Goal: Task Accomplishment & Management: Manage account settings

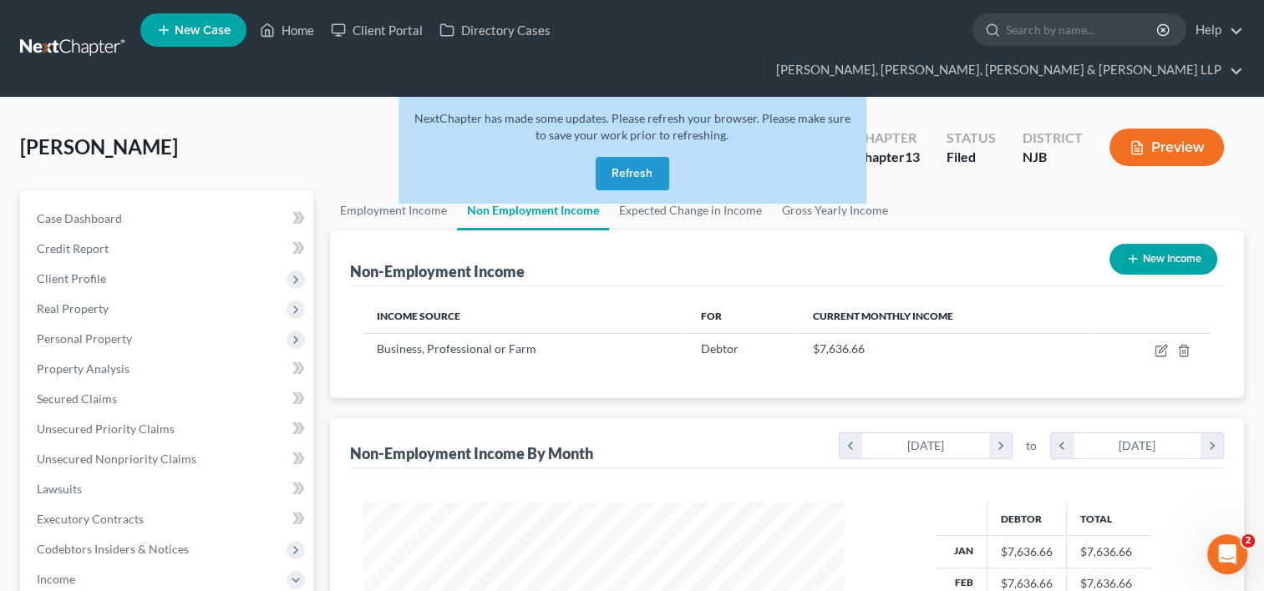
click at [601, 157] on button "Refresh" at bounding box center [633, 173] width 74 height 33
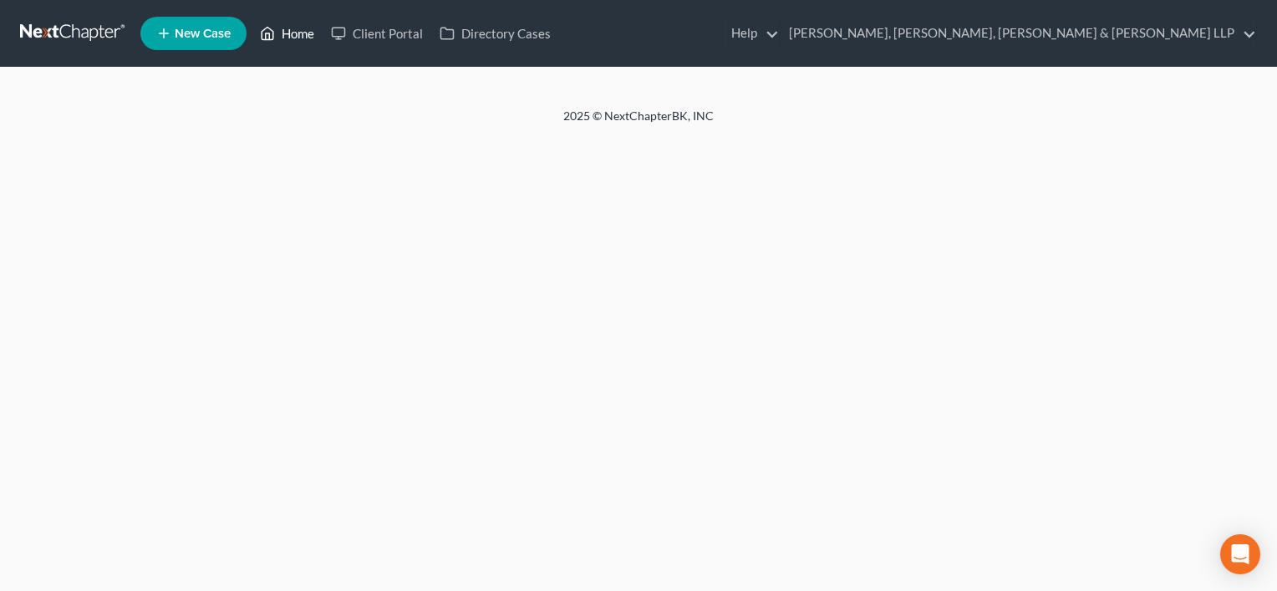
click at [295, 28] on link "Home" at bounding box center [286, 33] width 71 height 30
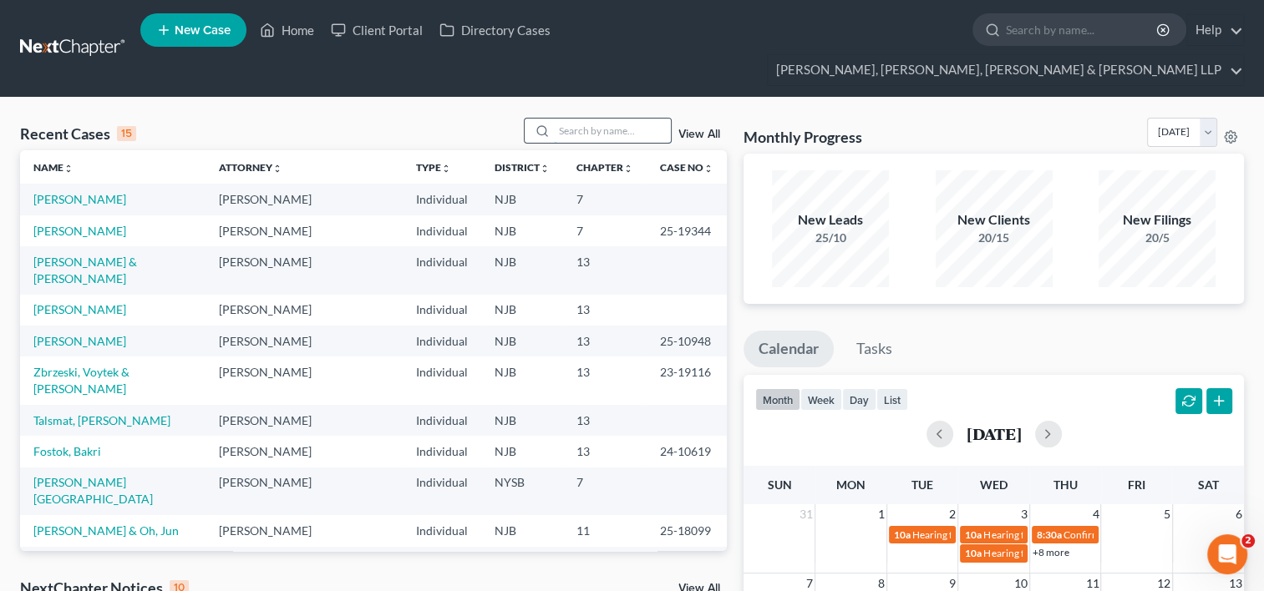
click at [628, 119] on input "search" at bounding box center [612, 131] width 117 height 24
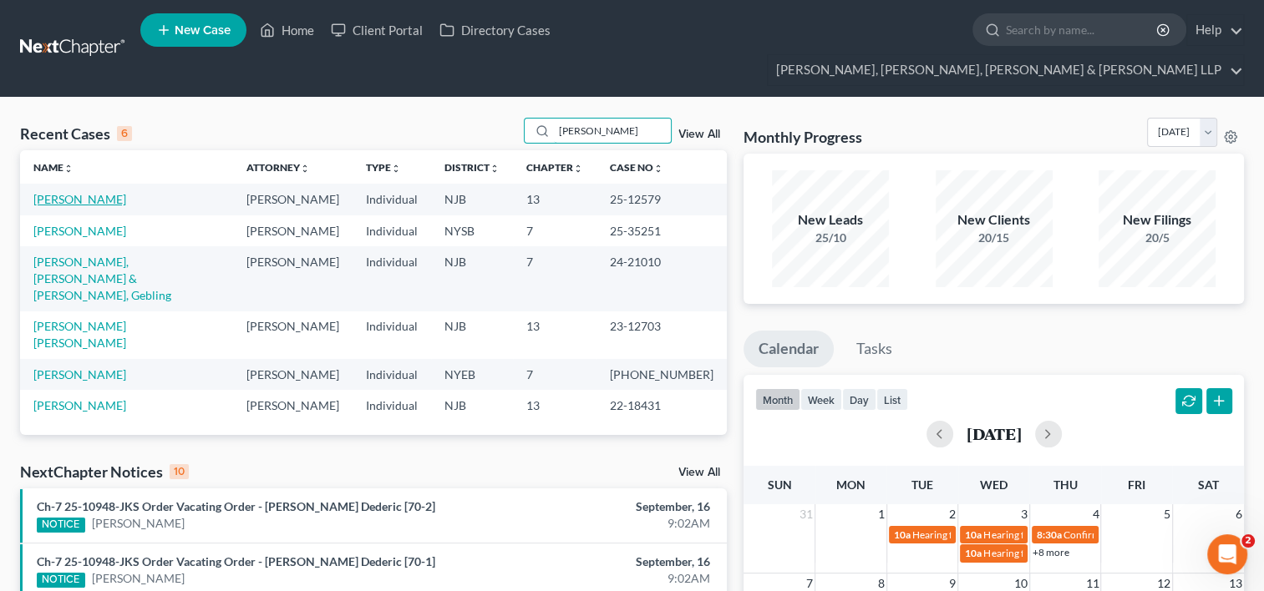
type input "[PERSON_NAME]"
click at [77, 192] on link "[PERSON_NAME]" at bounding box center [79, 199] width 93 height 14
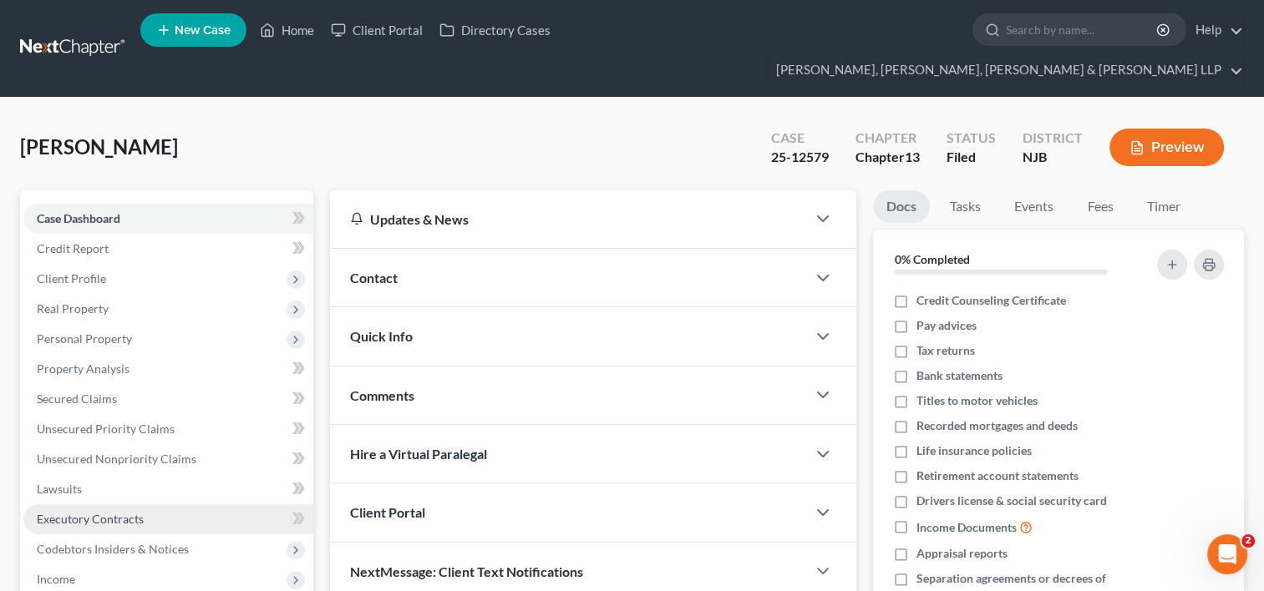
scroll to position [84, 0]
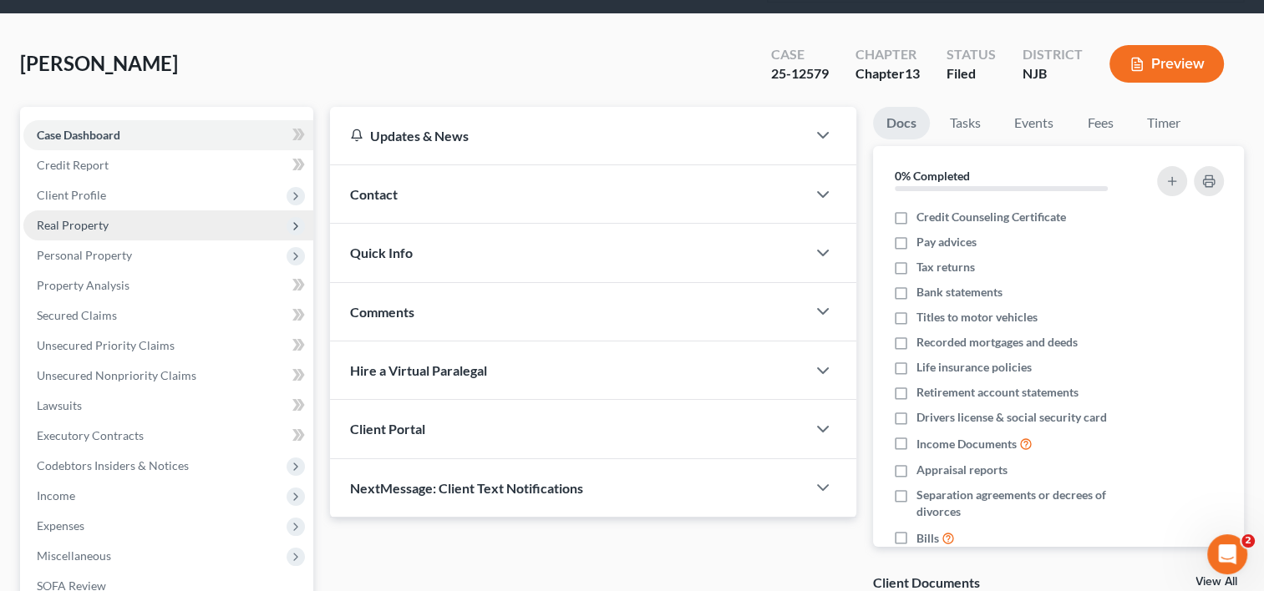
click at [99, 218] on span "Real Property" at bounding box center [73, 225] width 72 height 14
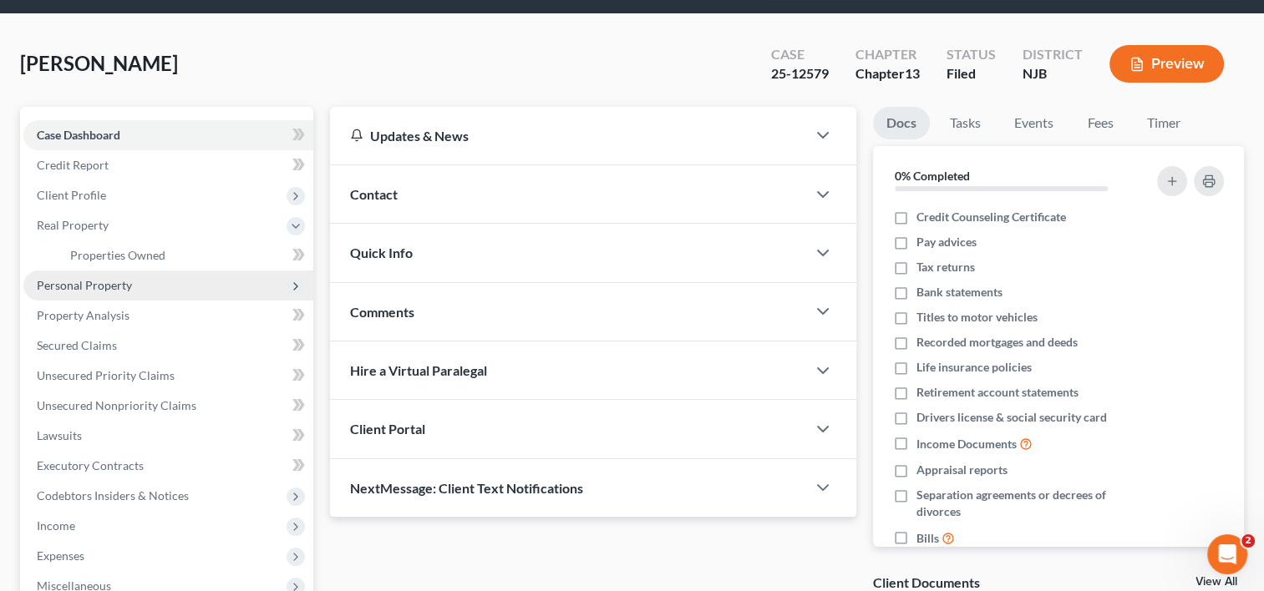
click at [104, 278] on span "Personal Property" at bounding box center [84, 285] width 95 height 14
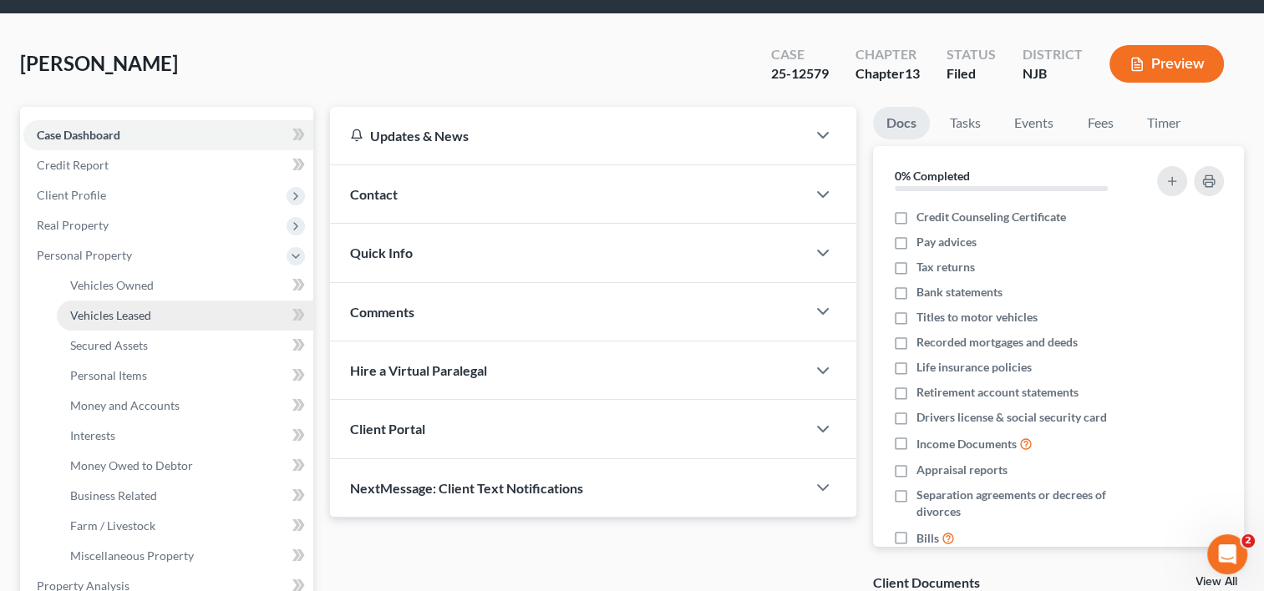
click at [124, 308] on span "Vehicles Leased" at bounding box center [110, 315] width 81 height 14
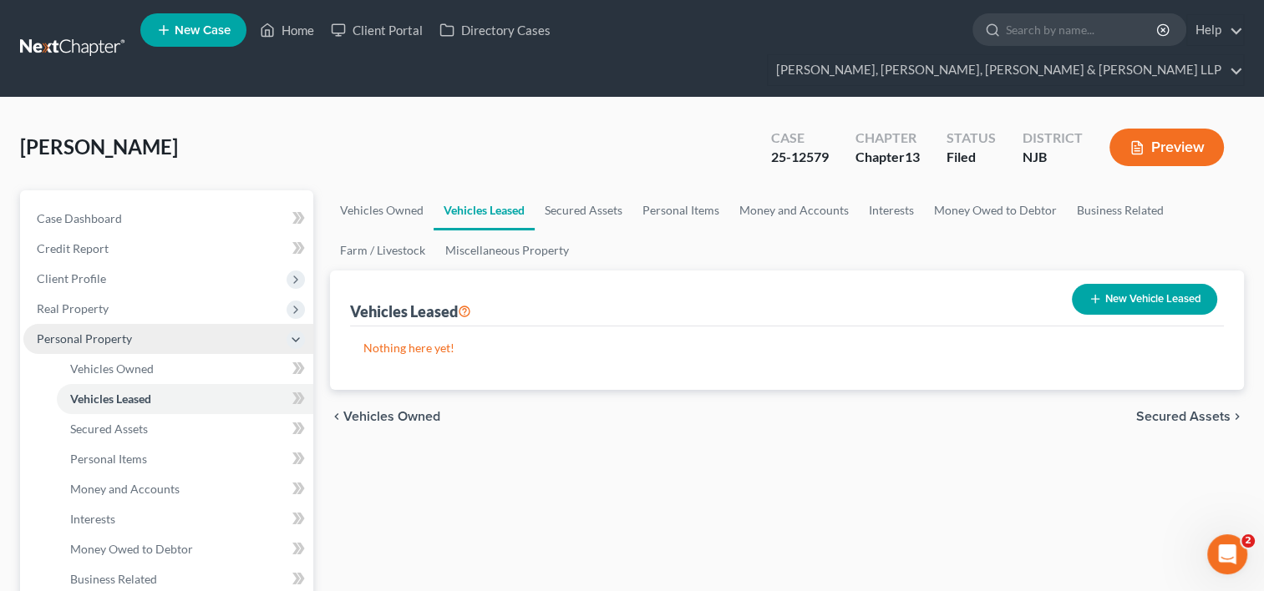
click at [115, 332] on span "Personal Property" at bounding box center [84, 339] width 95 height 14
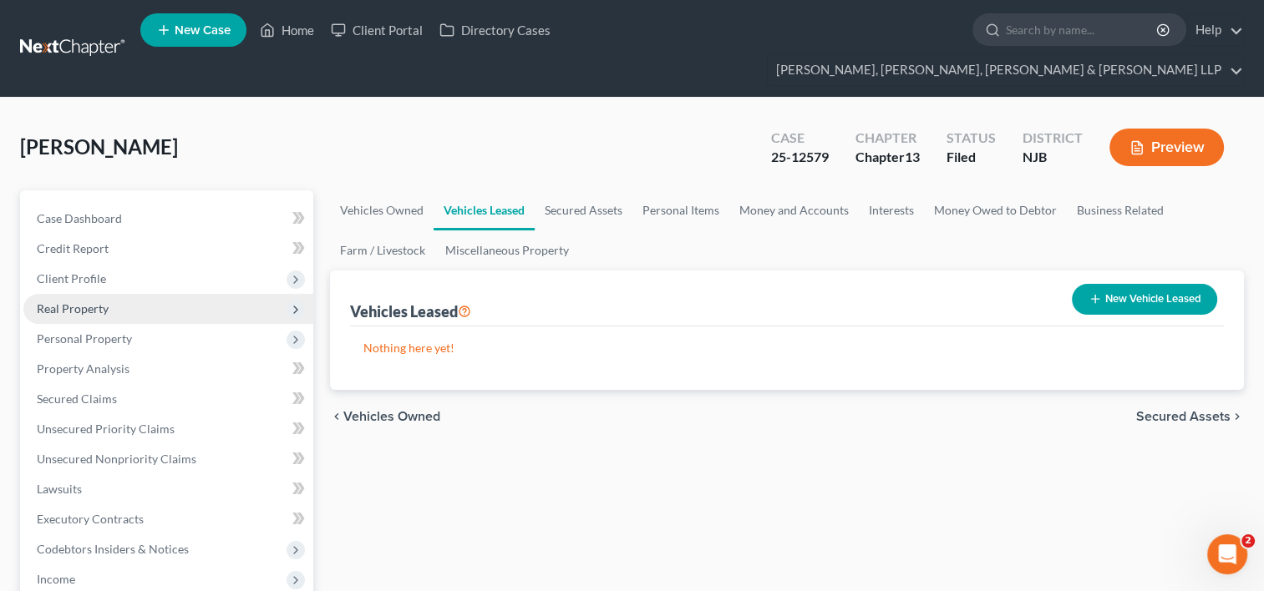
click at [117, 294] on span "Real Property" at bounding box center [168, 309] width 290 height 30
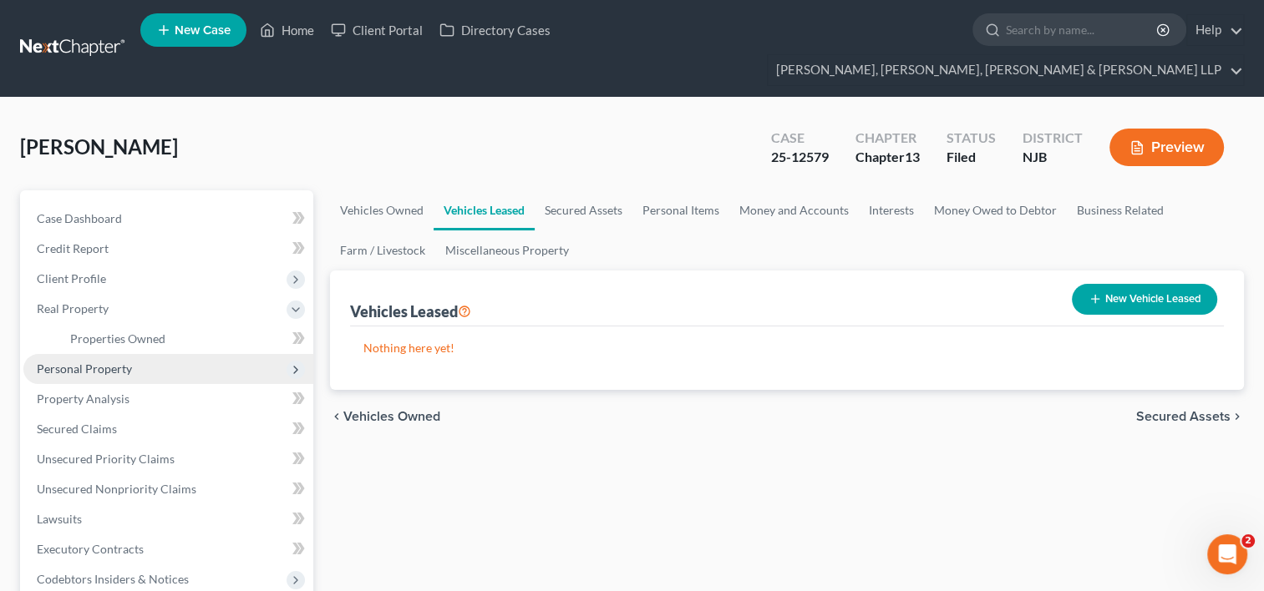
click at [117, 362] on span "Personal Property" at bounding box center [84, 369] width 95 height 14
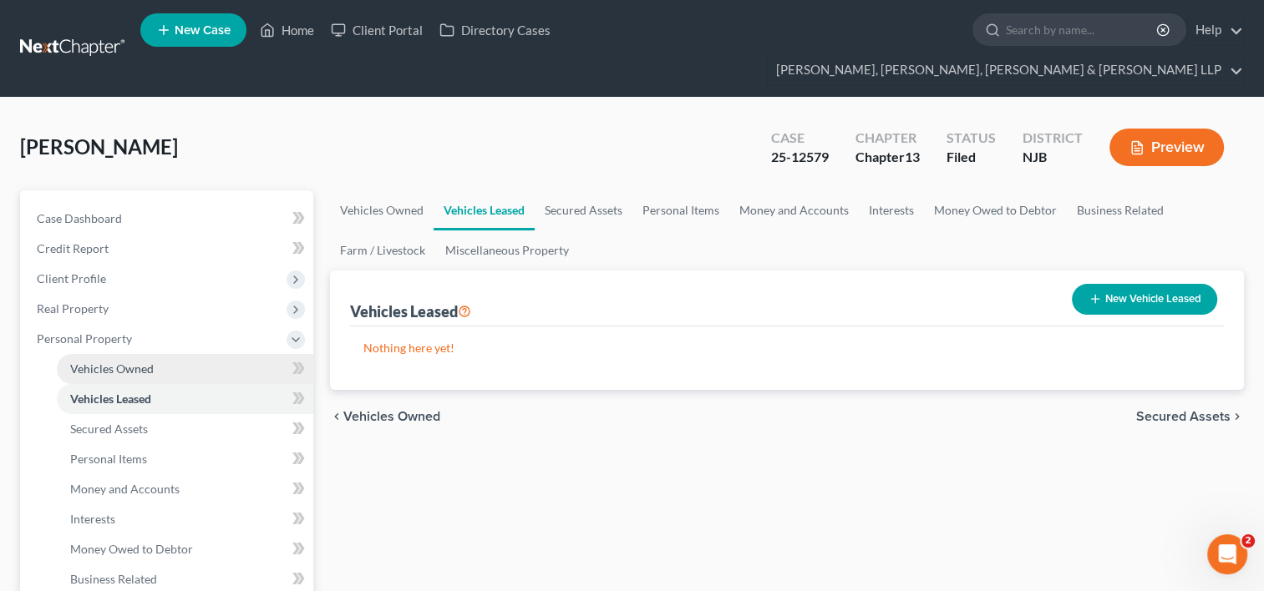
click at [147, 362] on span "Vehicles Owned" at bounding box center [112, 369] width 84 height 14
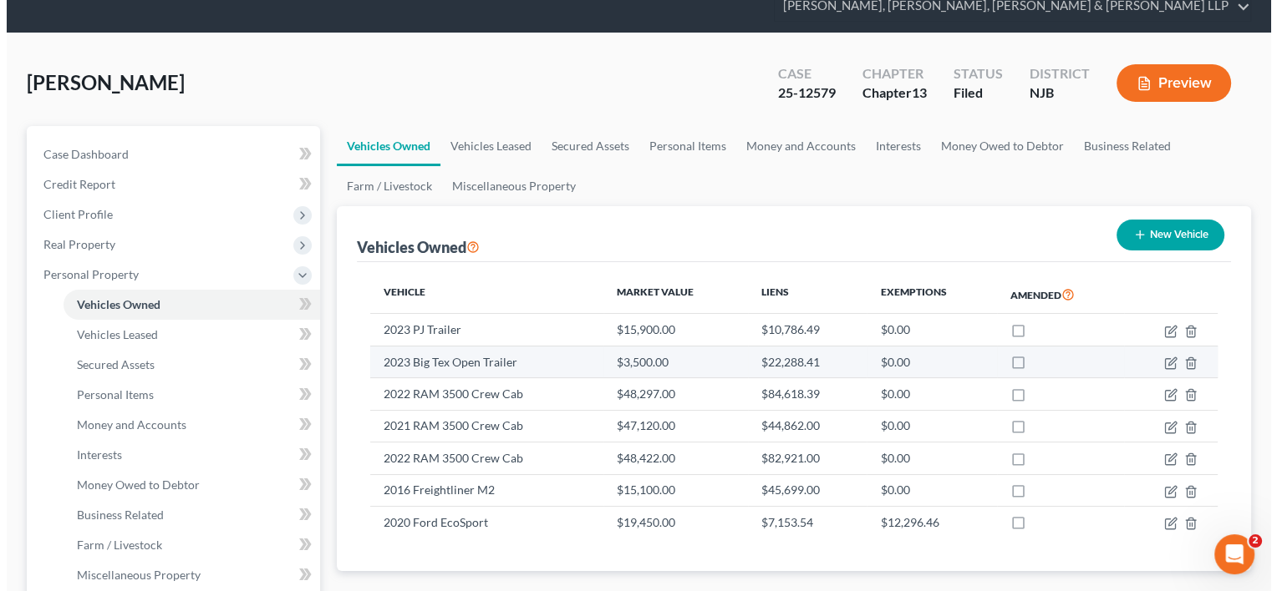
scroll to position [84, 0]
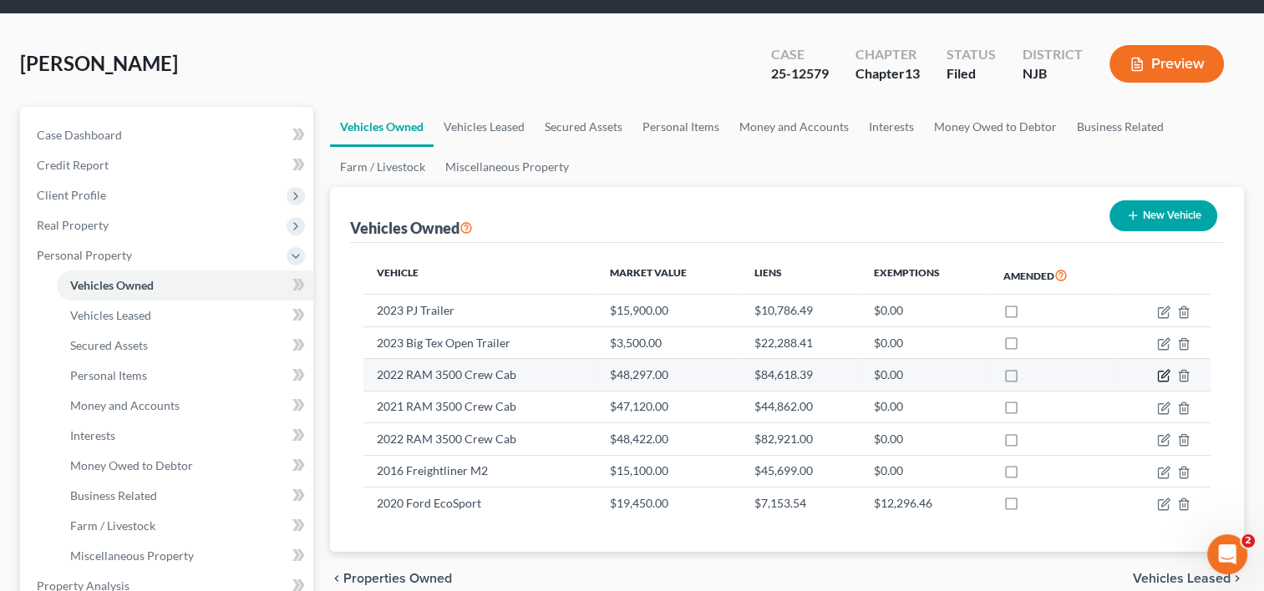
click at [1165, 369] on icon "button" at bounding box center [1163, 375] width 13 height 13
select select "0"
select select "4"
select select "2"
select select "0"
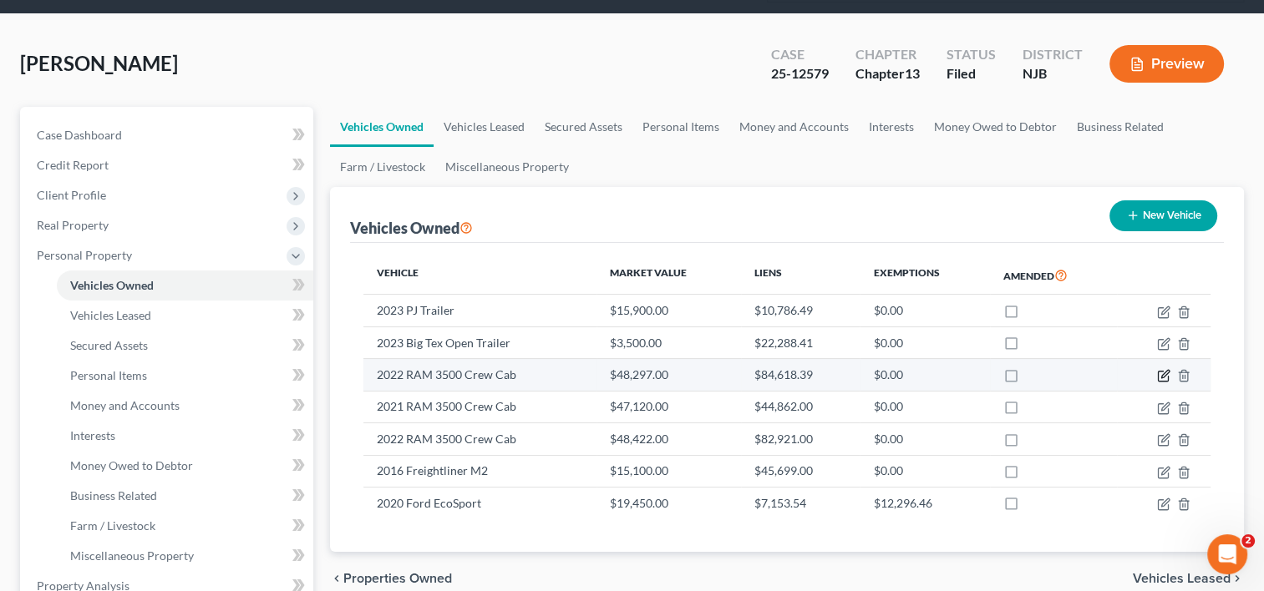
select select "45"
select select "0"
select select "2"
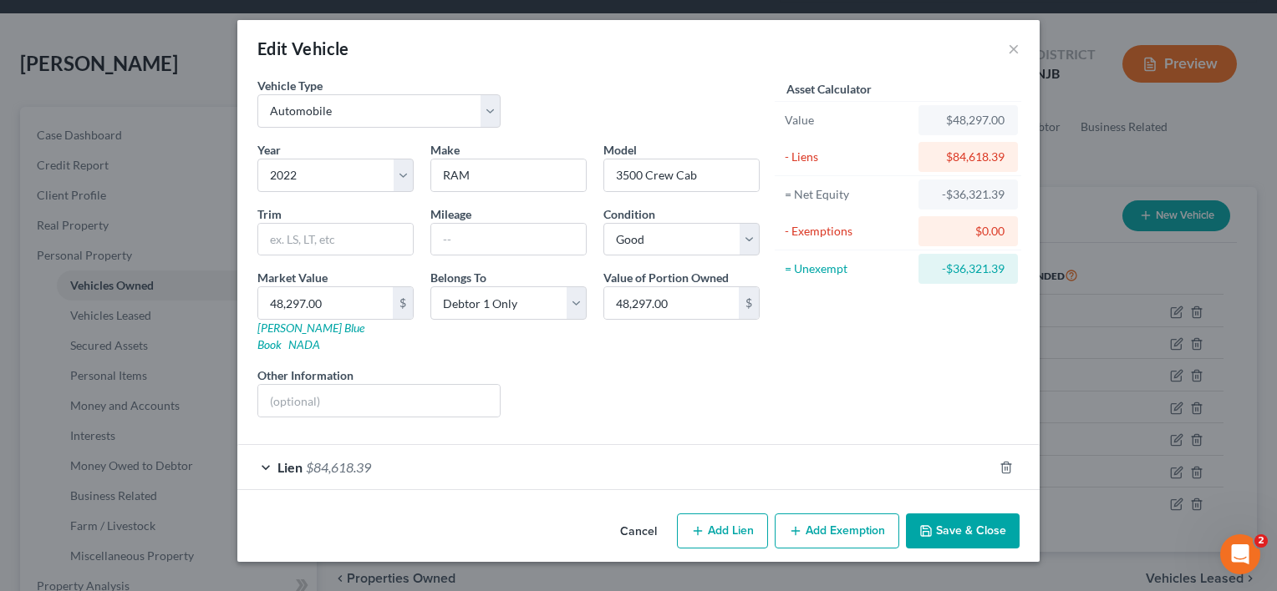
click at [332, 445] on div "Lien $84,618.39" at bounding box center [614, 467] width 755 height 44
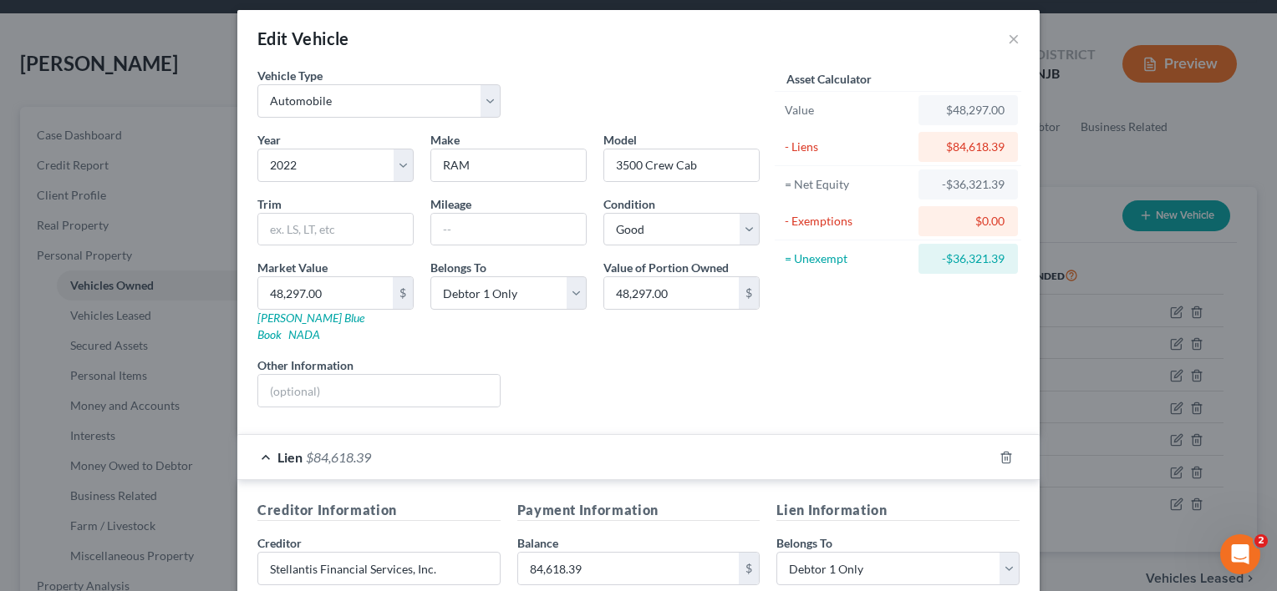
scroll to position [0, 0]
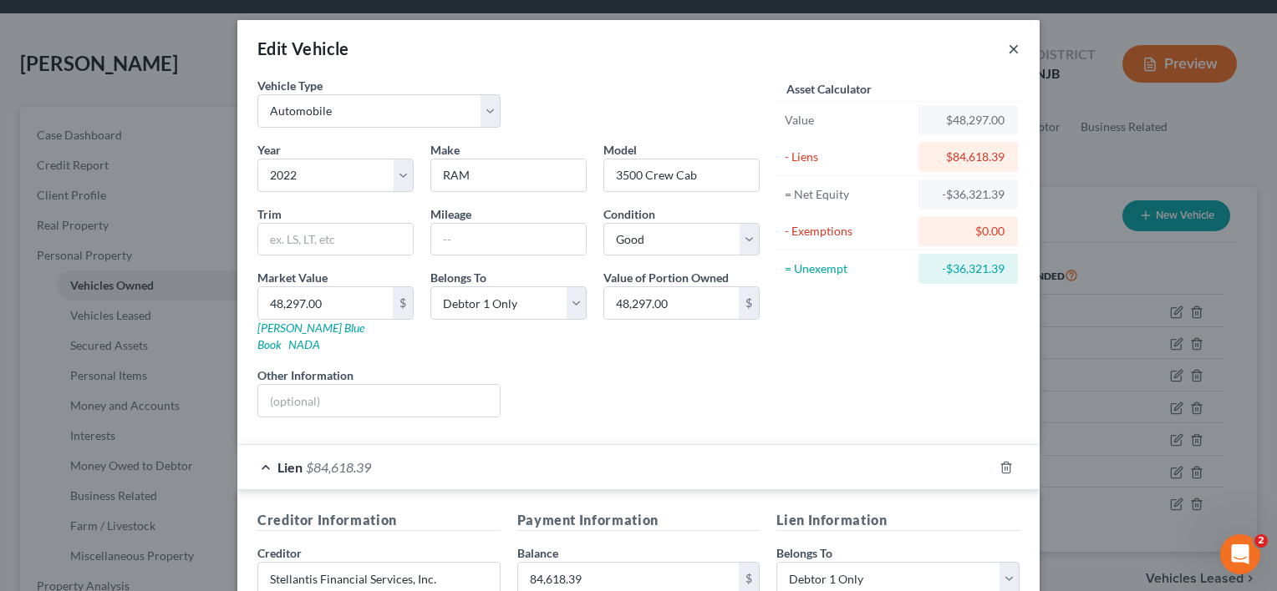
click at [1009, 46] on button "×" at bounding box center [1014, 48] width 12 height 20
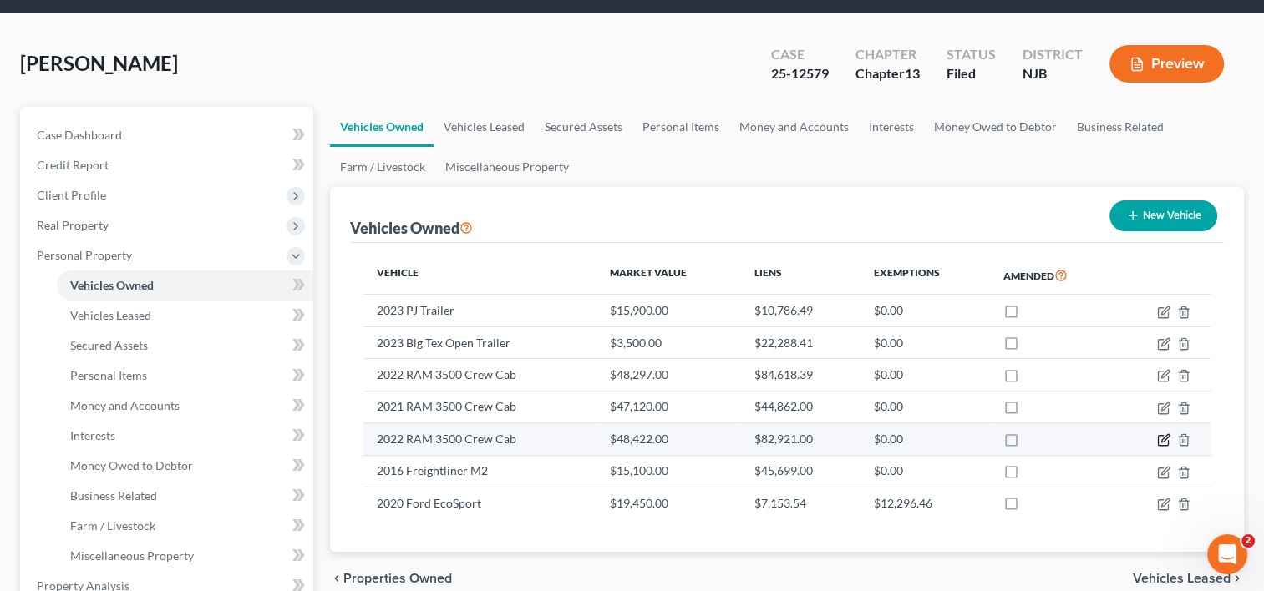
click at [1160, 434] on icon "button" at bounding box center [1163, 440] width 13 height 13
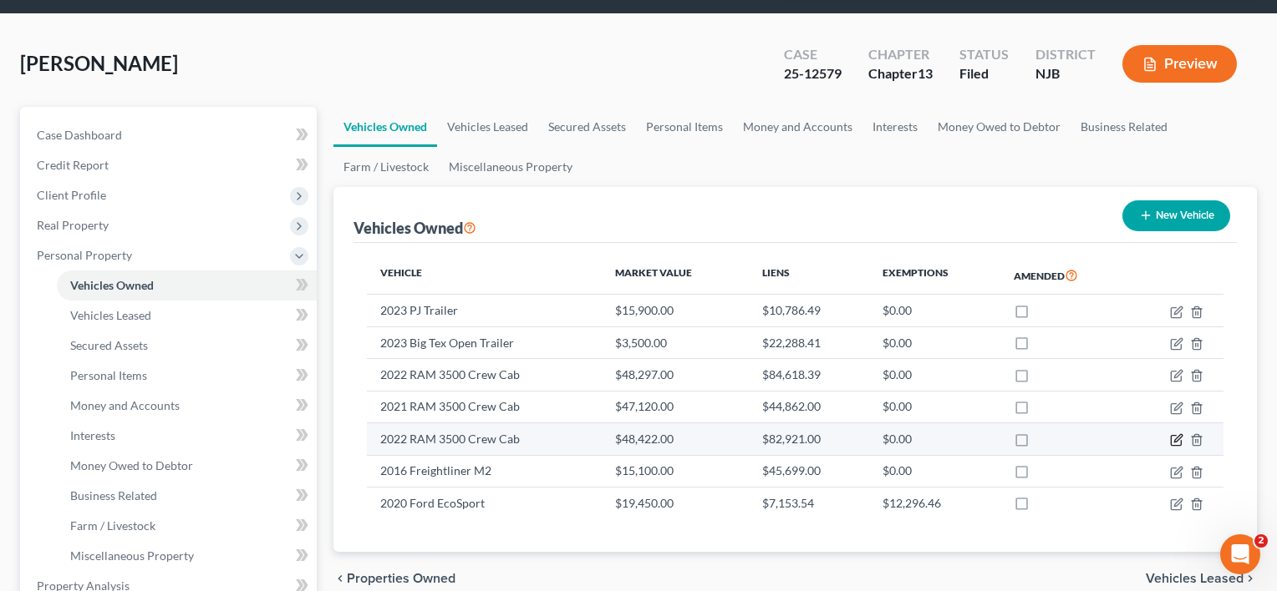
select select "0"
select select "4"
select select "2"
select select "0"
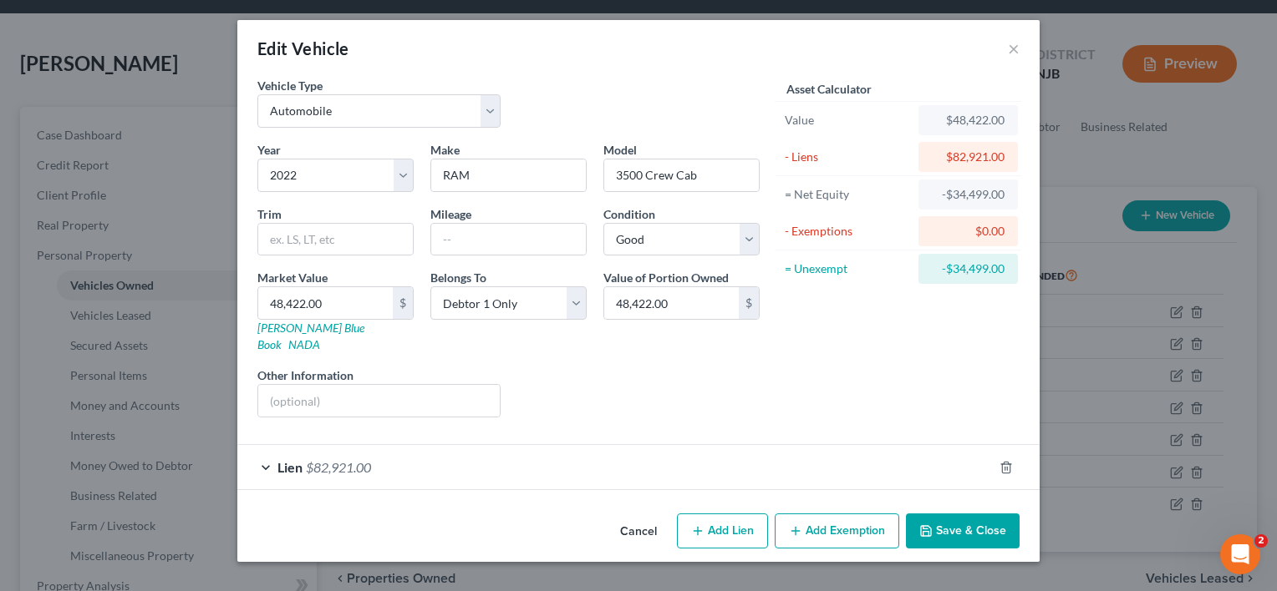
click at [324, 459] on span "$82,921.00" at bounding box center [338, 467] width 65 height 16
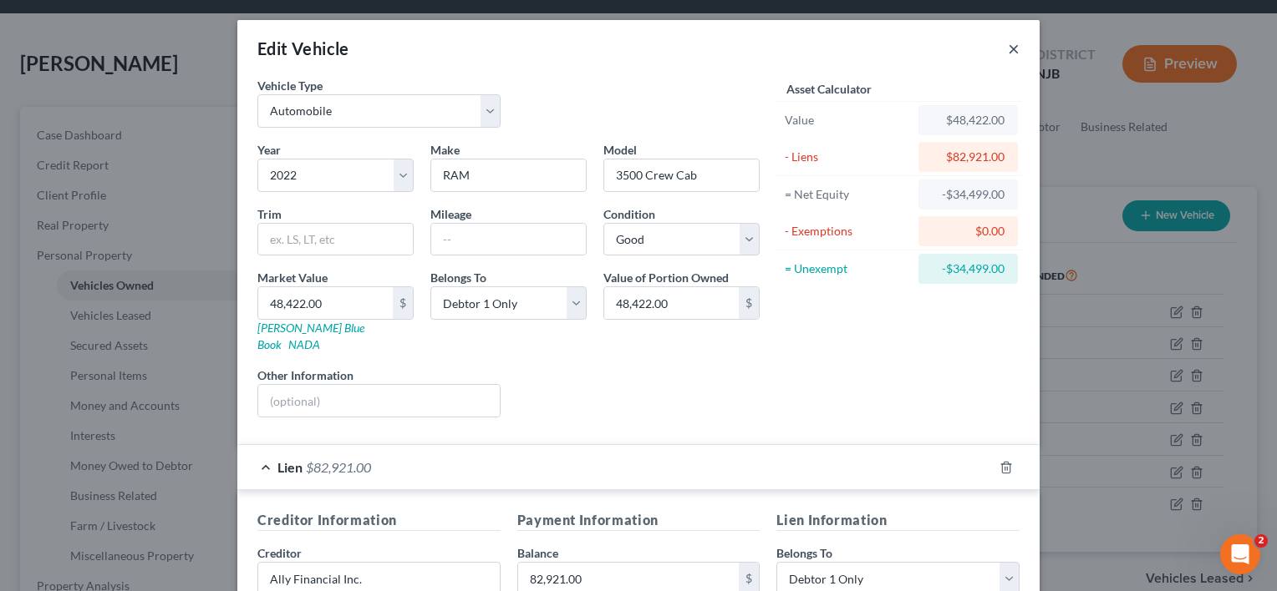
click at [1008, 53] on button "×" at bounding box center [1014, 48] width 12 height 20
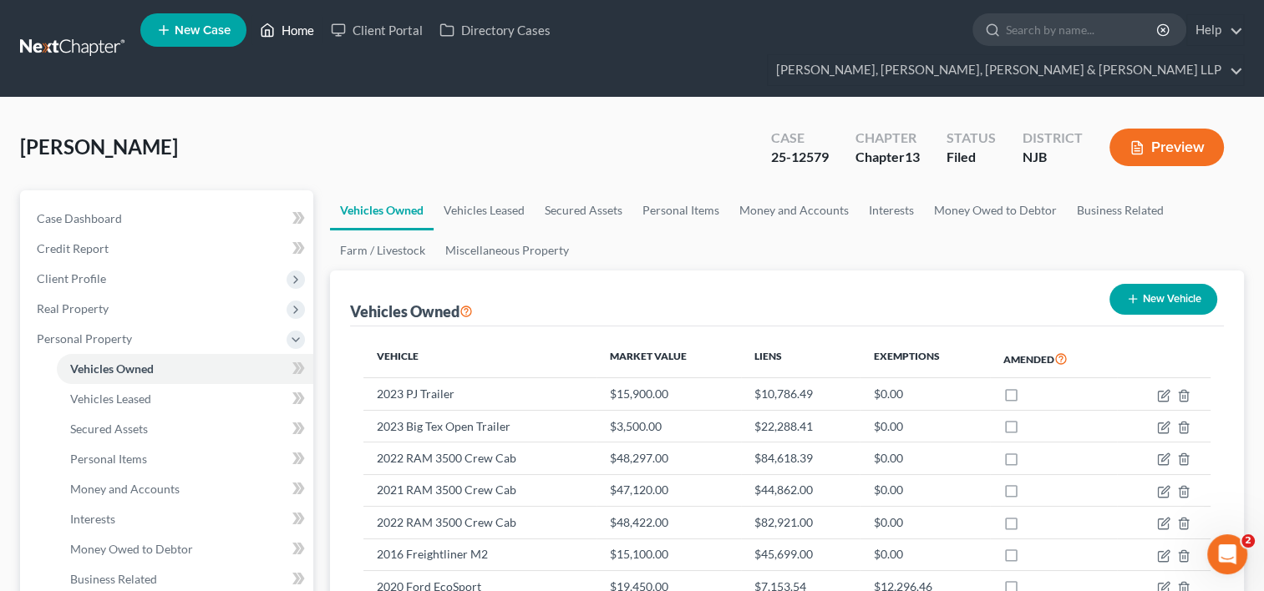
click at [302, 28] on link "Home" at bounding box center [286, 30] width 71 height 30
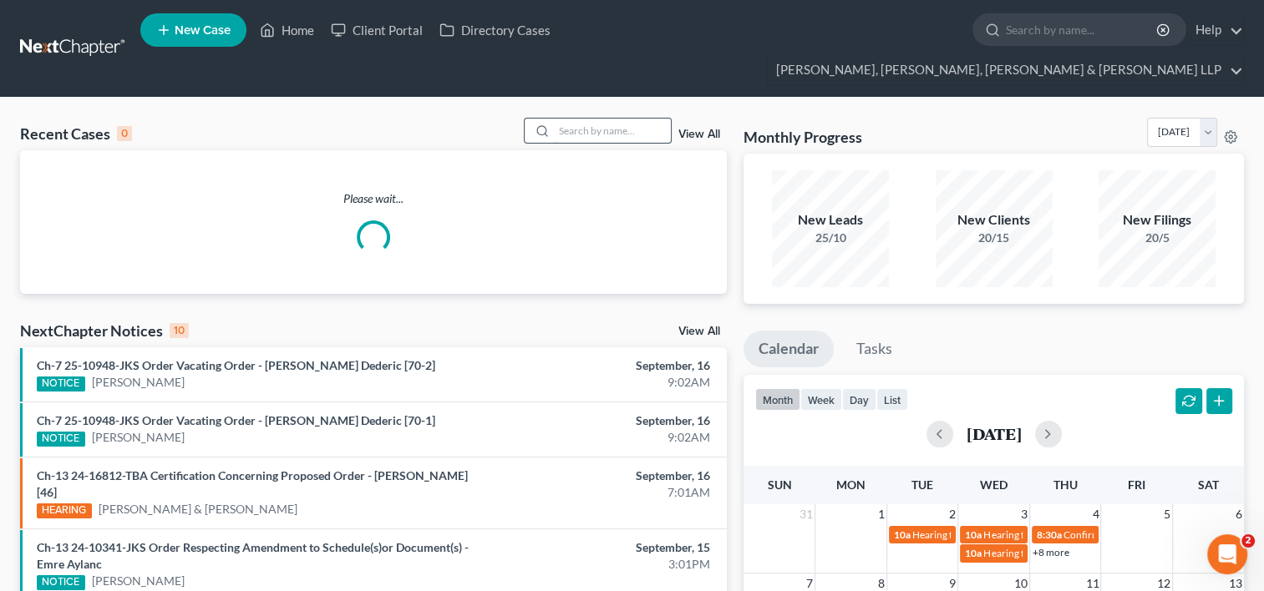
click at [570, 119] on input "search" at bounding box center [612, 131] width 117 height 24
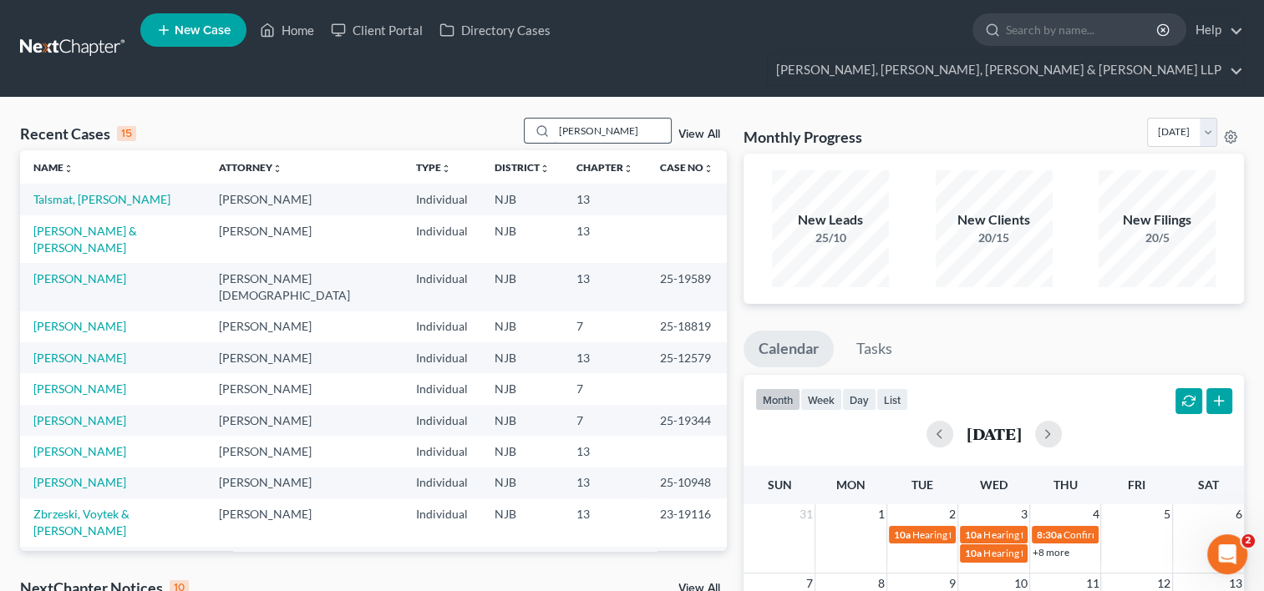
type input "[PERSON_NAME]"
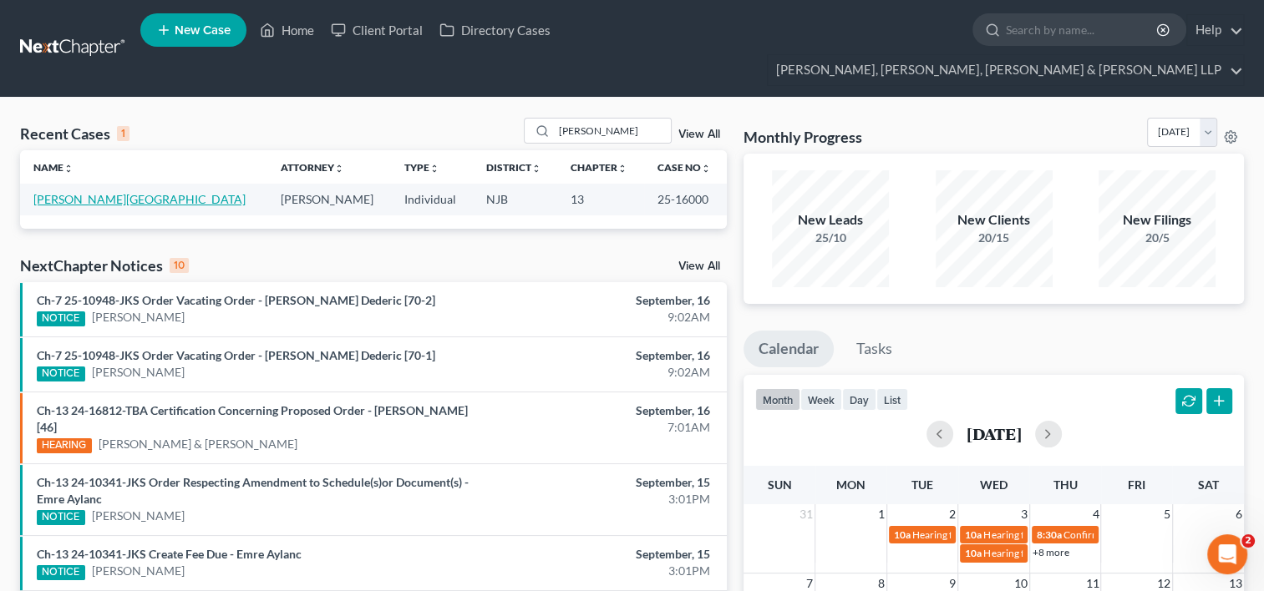
click at [99, 192] on link "[PERSON_NAME][GEOGRAPHIC_DATA]" at bounding box center [139, 199] width 212 height 14
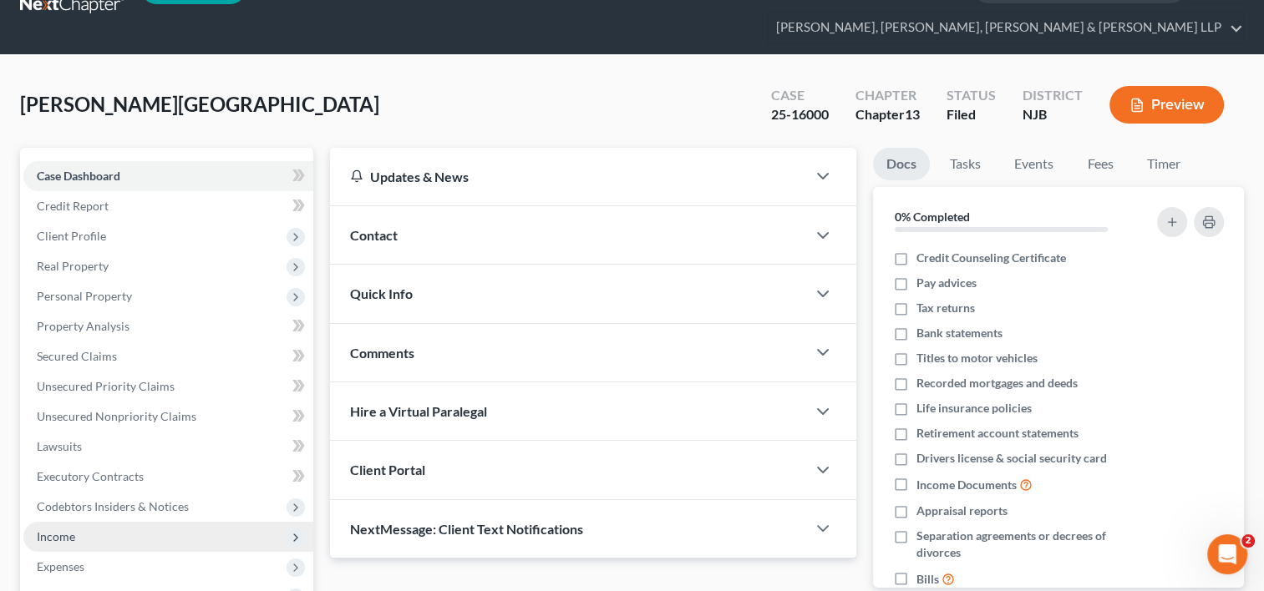
scroll to position [84, 0]
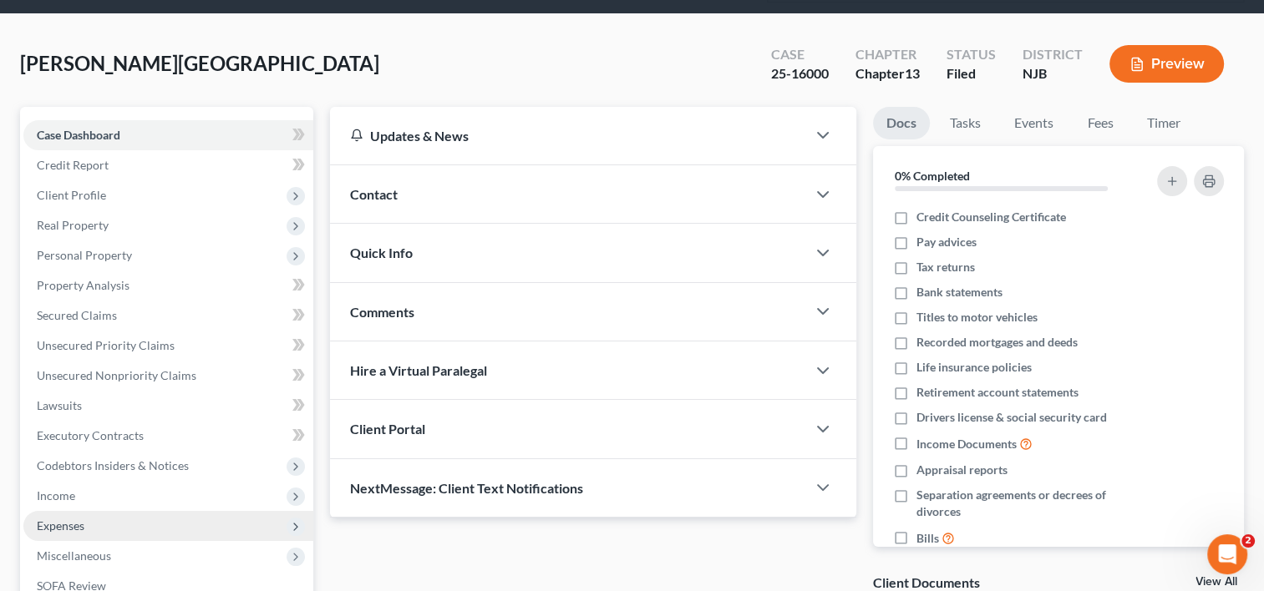
click at [97, 511] on span "Expenses" at bounding box center [168, 526] width 290 height 30
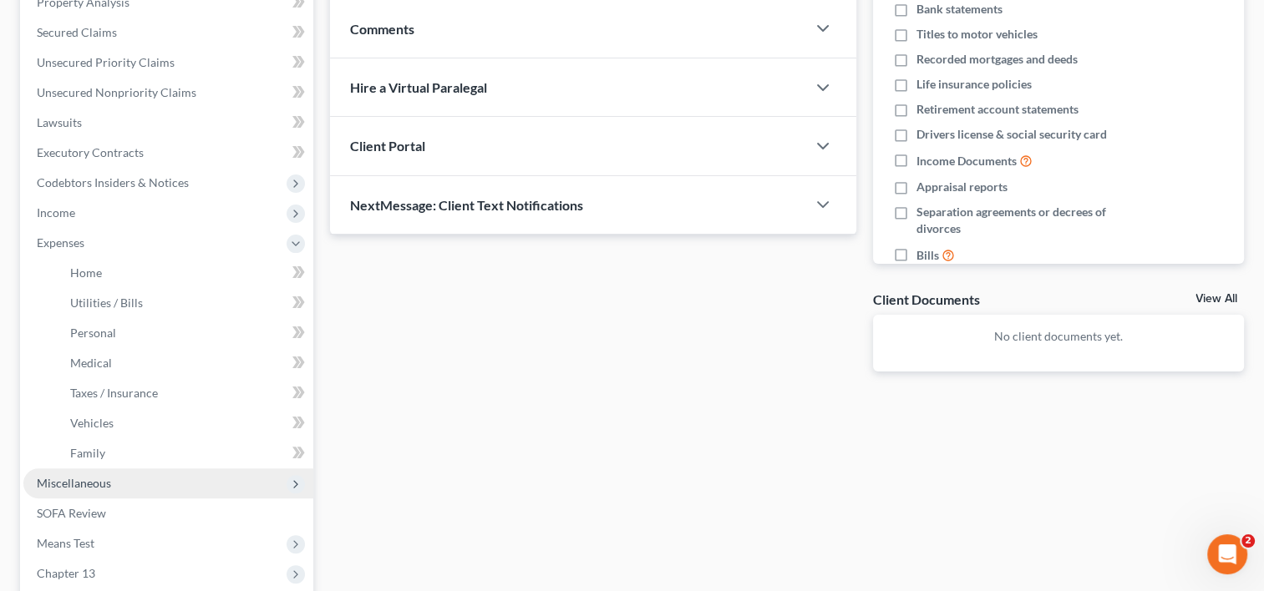
scroll to position [418, 0]
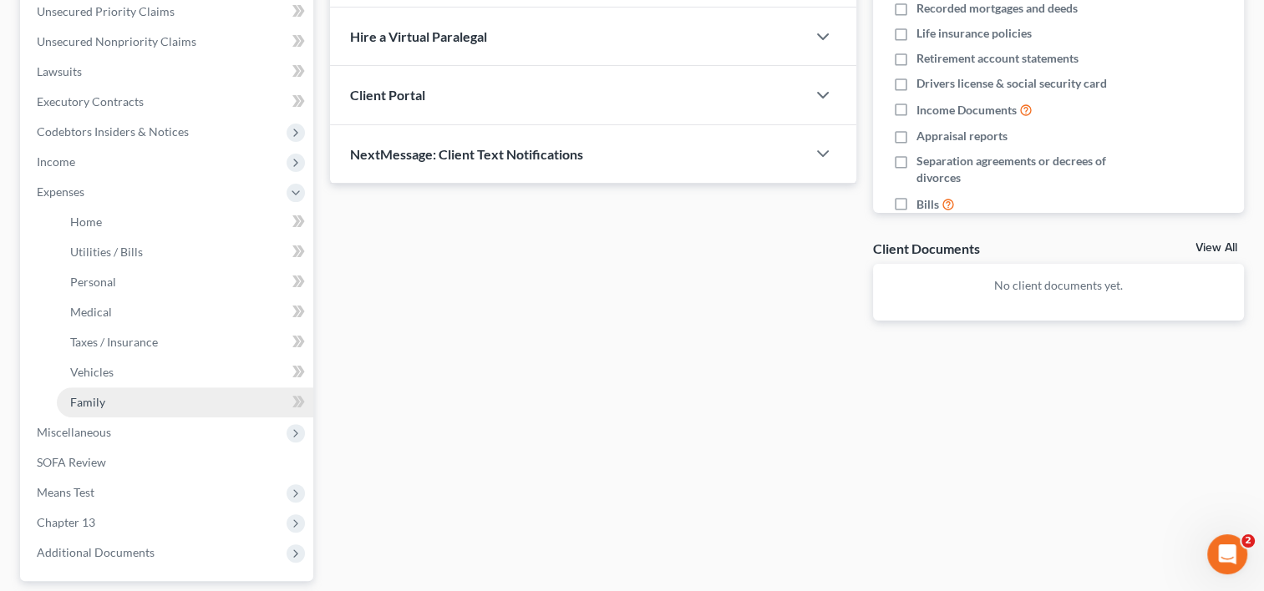
click at [137, 388] on link "Family" at bounding box center [185, 403] width 256 height 30
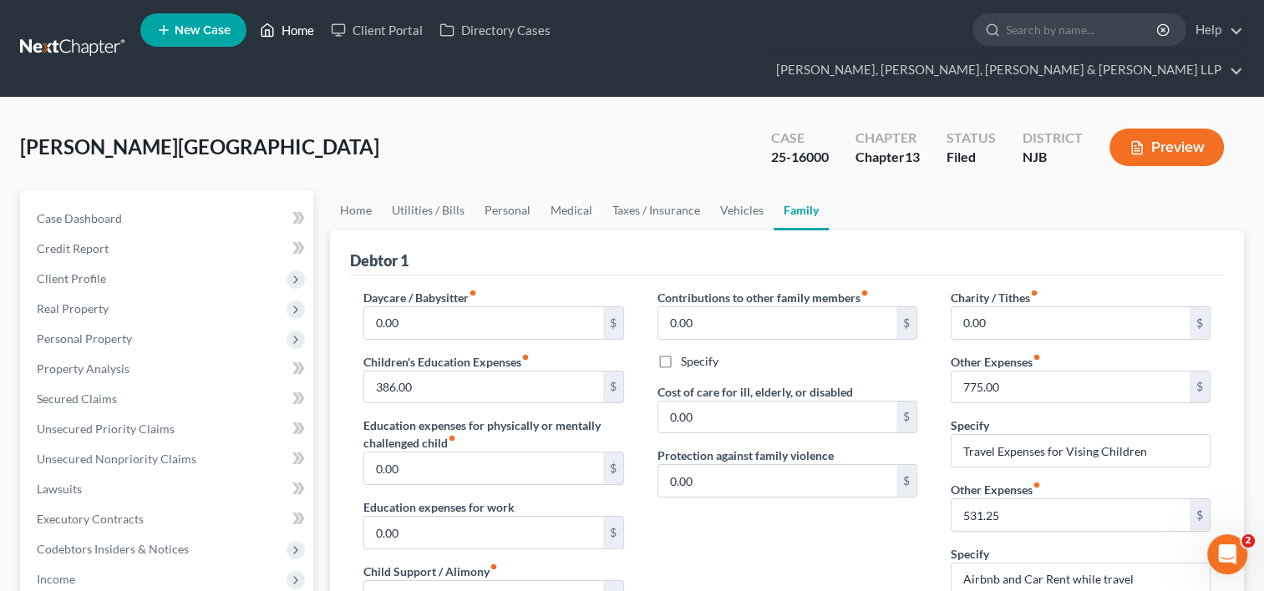
click at [301, 27] on link "Home" at bounding box center [286, 30] width 71 height 30
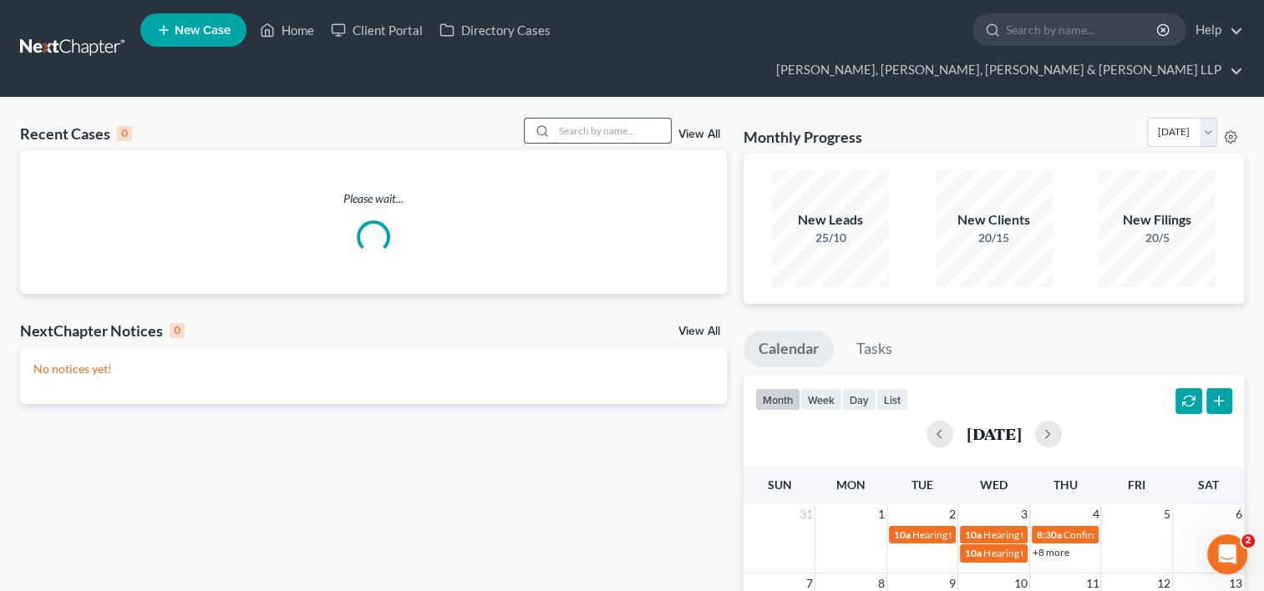
click at [622, 119] on input "search" at bounding box center [612, 131] width 117 height 24
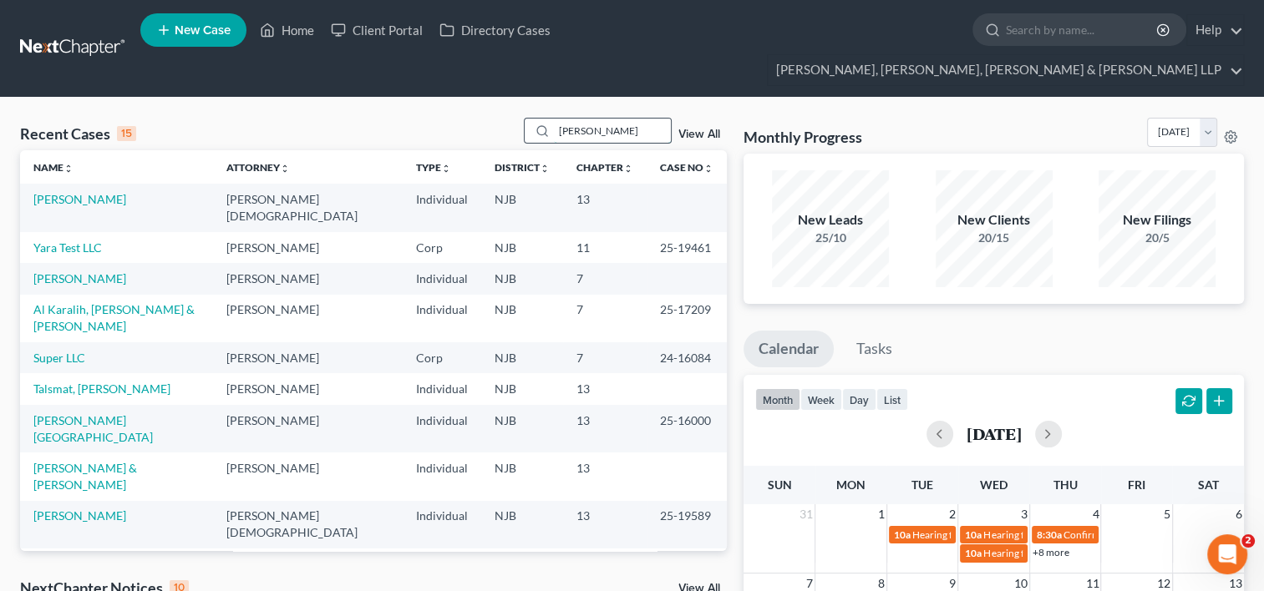
type input "[PERSON_NAME]"
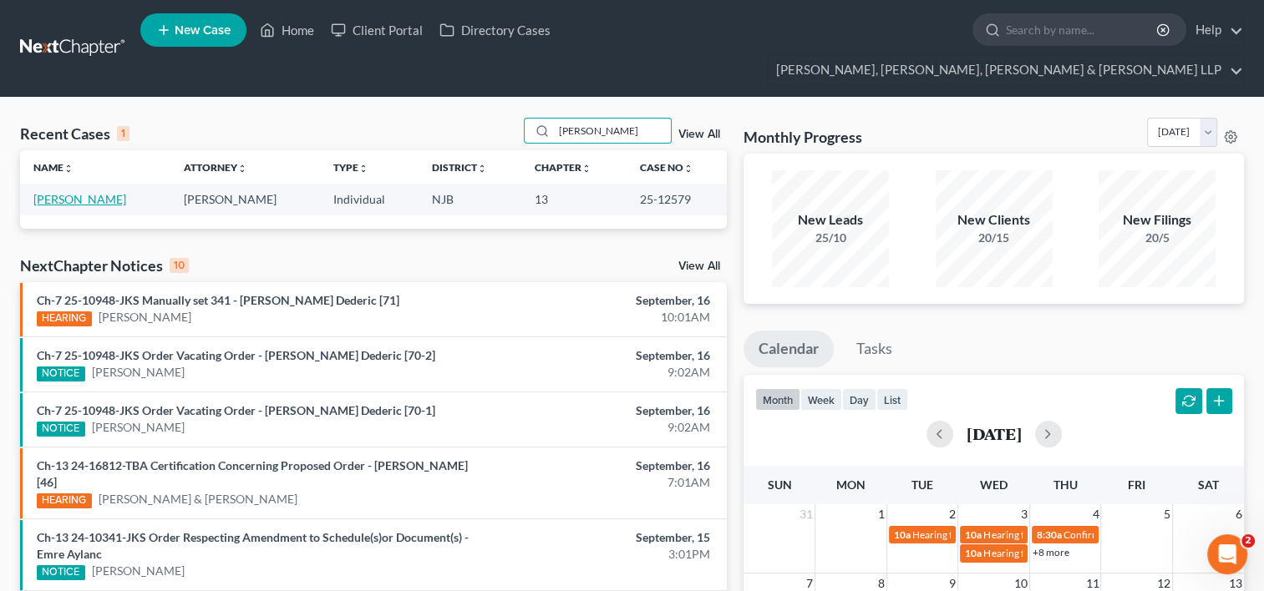
click at [82, 192] on link "[PERSON_NAME]" at bounding box center [79, 199] width 93 height 14
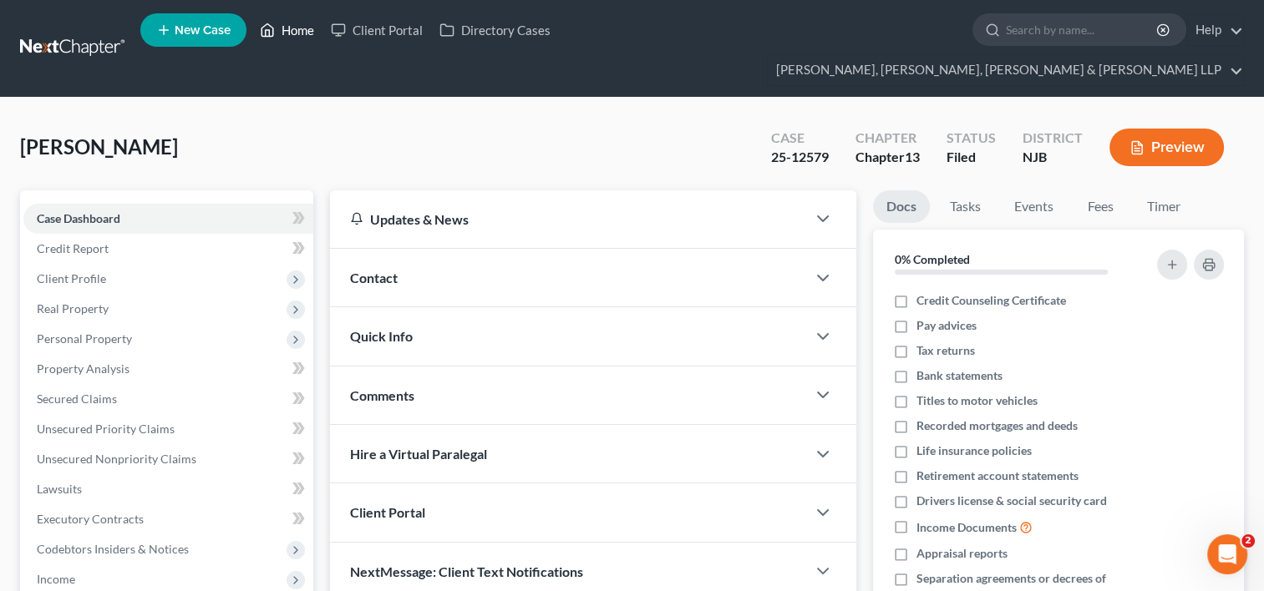
click at [306, 33] on link "Home" at bounding box center [286, 30] width 71 height 30
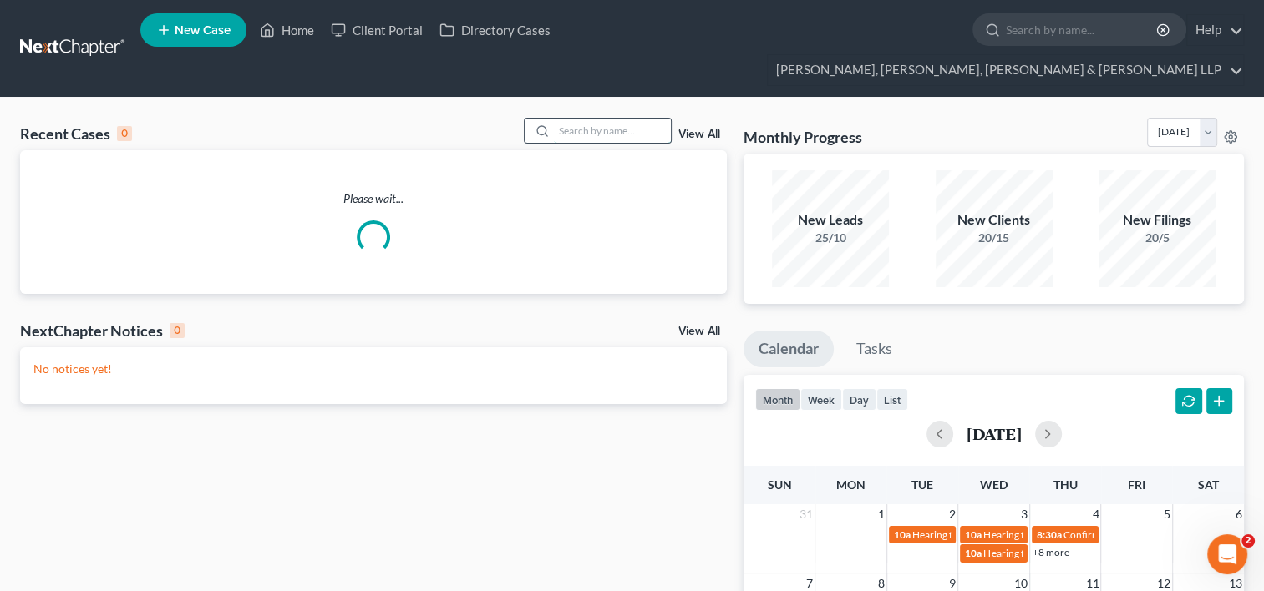
click at [590, 119] on input "search" at bounding box center [612, 131] width 117 height 24
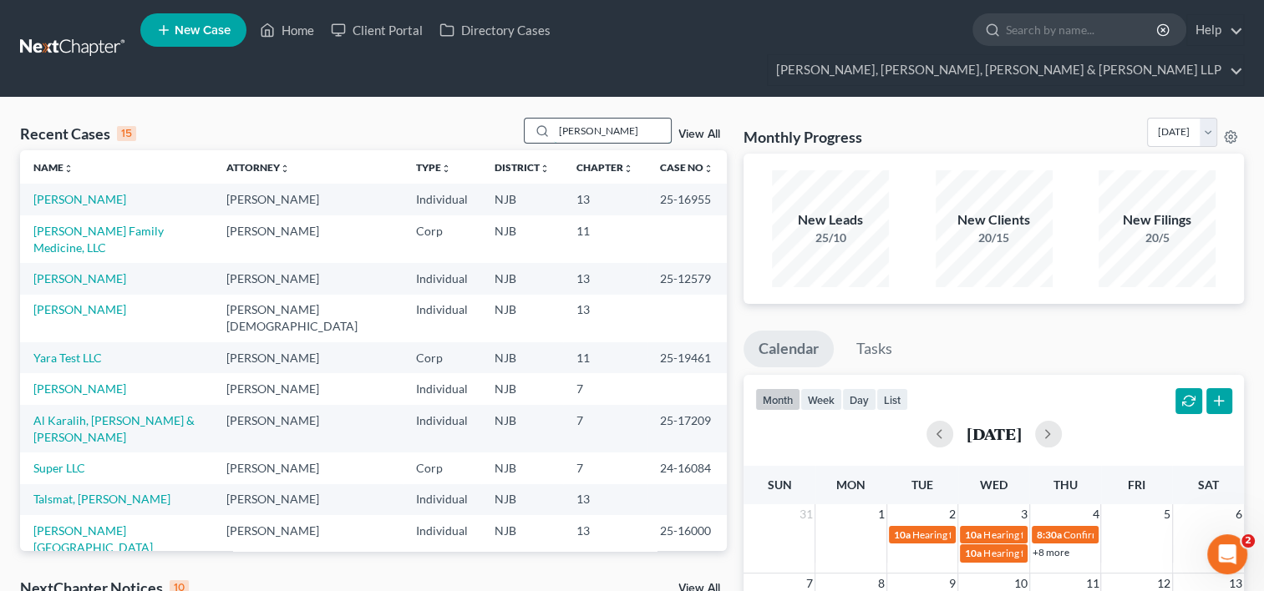
type input "[PERSON_NAME]"
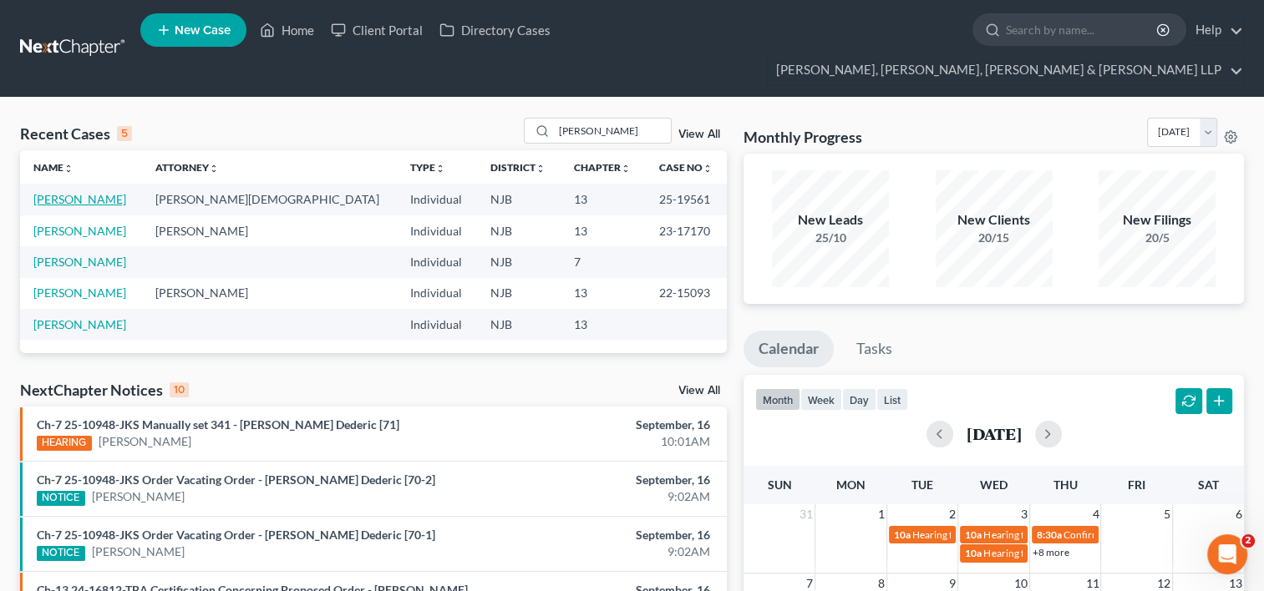
click at [88, 192] on link "[PERSON_NAME]" at bounding box center [79, 199] width 93 height 14
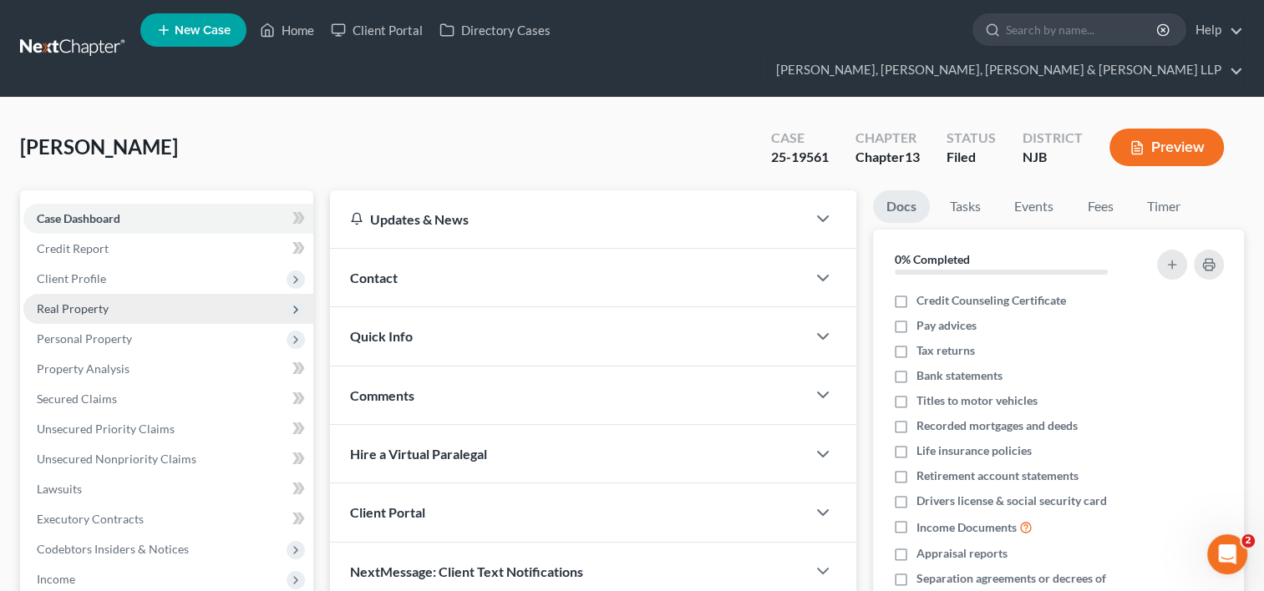
click at [98, 302] on span "Real Property" at bounding box center [73, 309] width 72 height 14
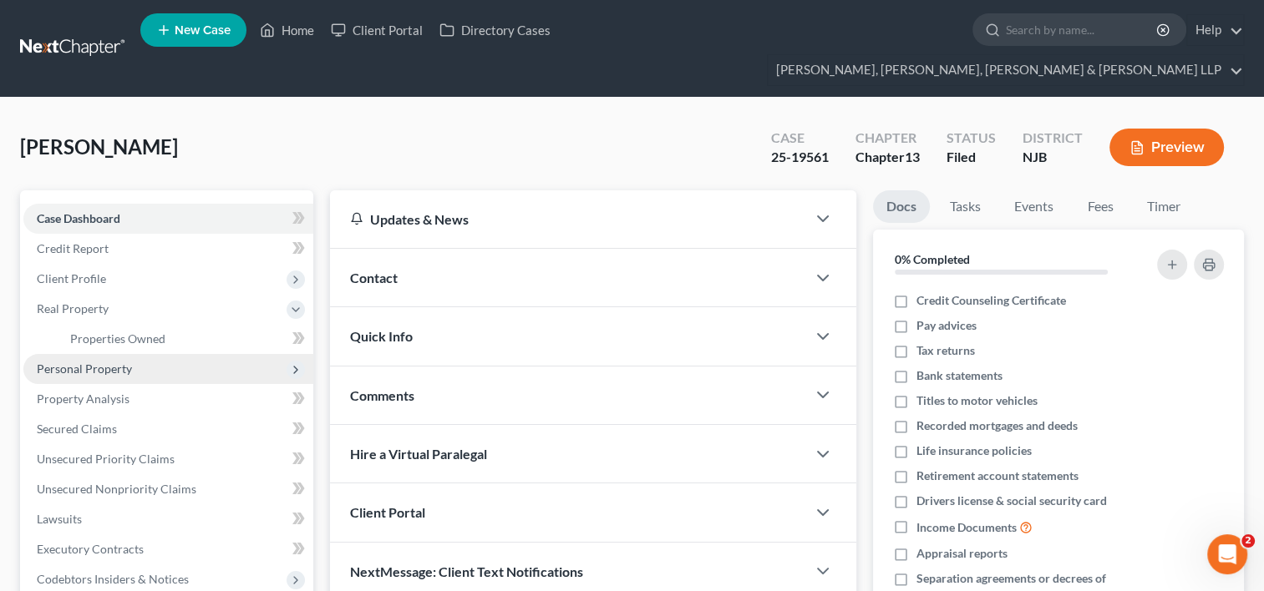
click at [106, 362] on span "Personal Property" at bounding box center [84, 369] width 95 height 14
click at [124, 362] on span "Vehicles Owned" at bounding box center [112, 369] width 84 height 14
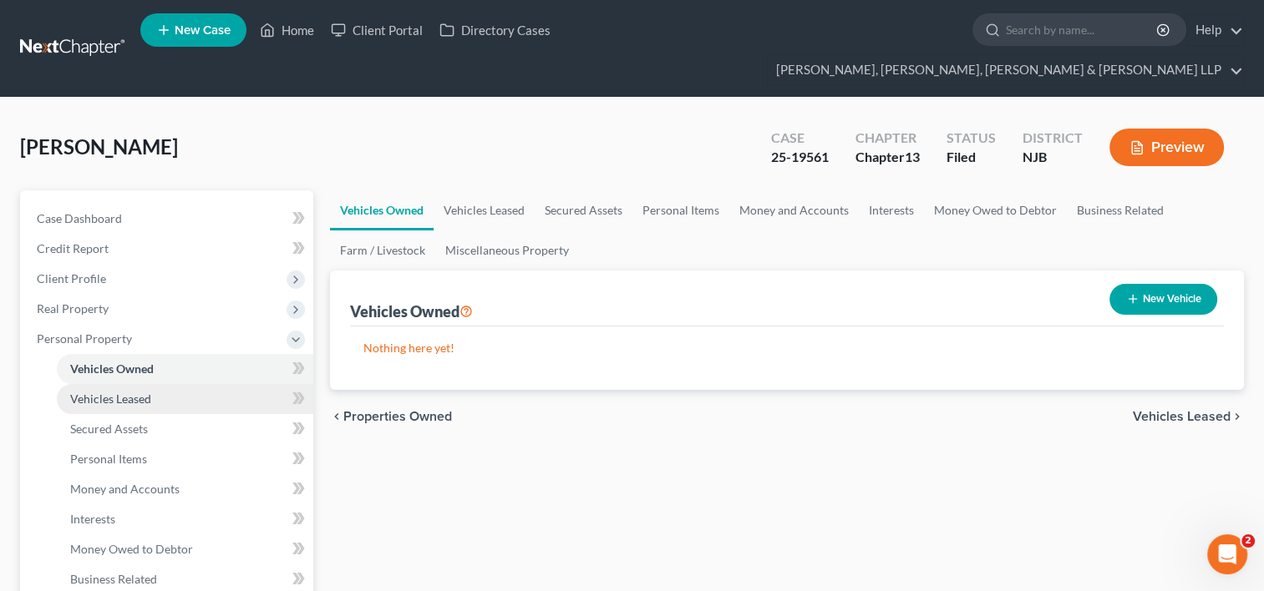
click at [136, 392] on span "Vehicles Leased" at bounding box center [110, 399] width 81 height 14
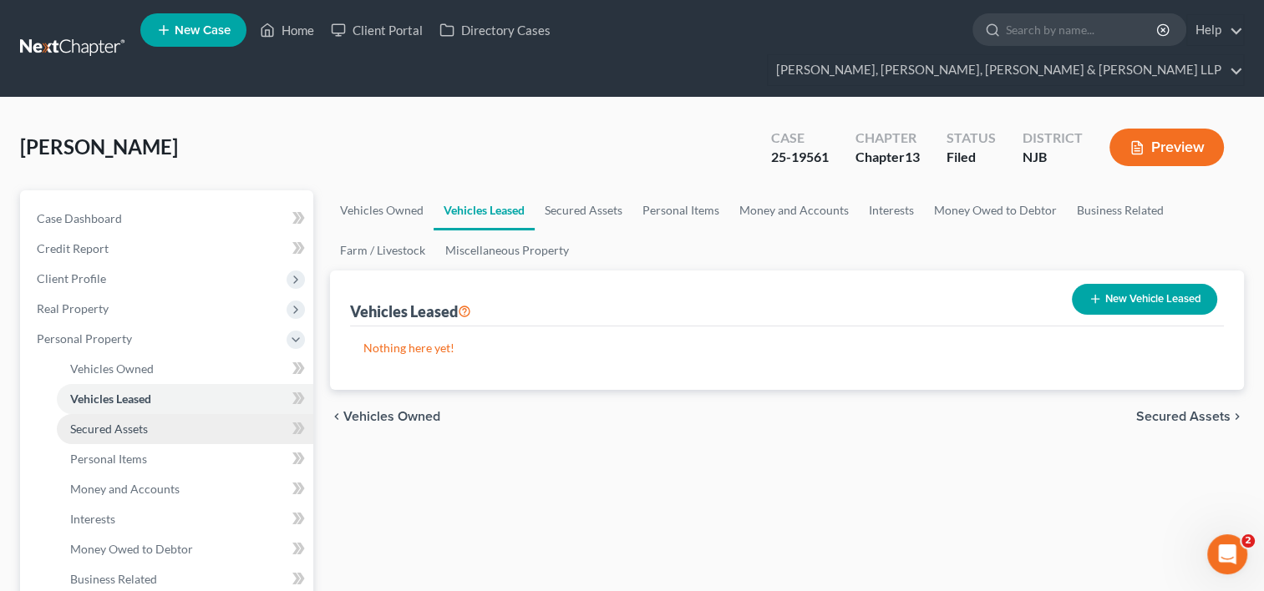
click at [137, 422] on span "Secured Assets" at bounding box center [109, 429] width 78 height 14
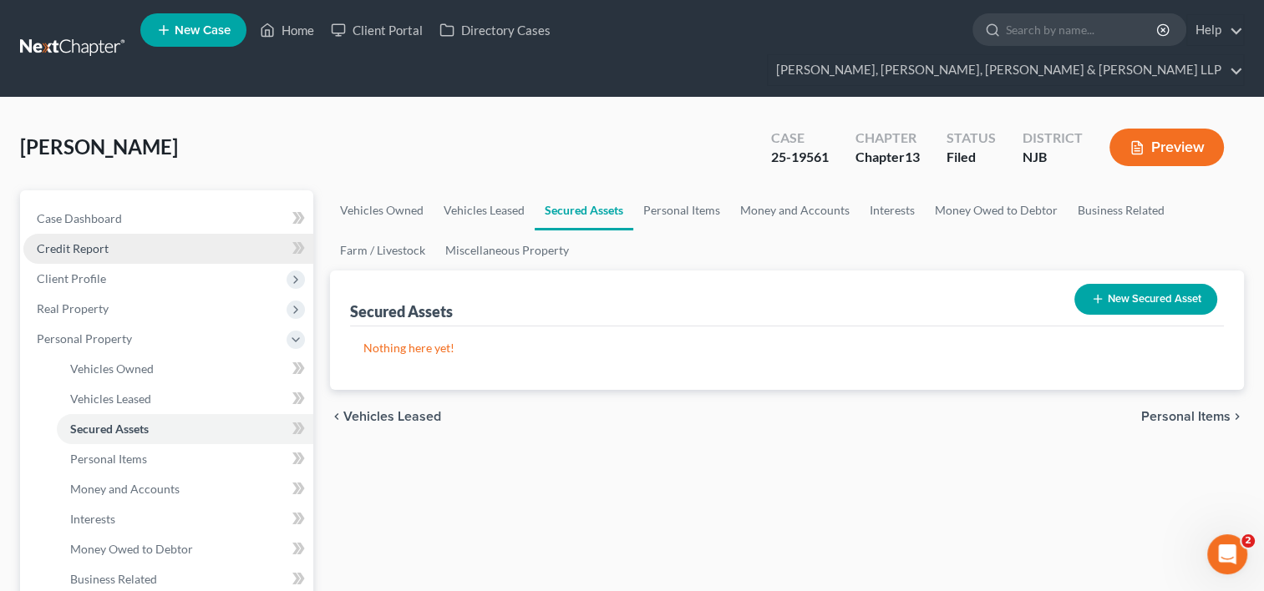
click at [99, 241] on span "Credit Report" at bounding box center [73, 248] width 72 height 14
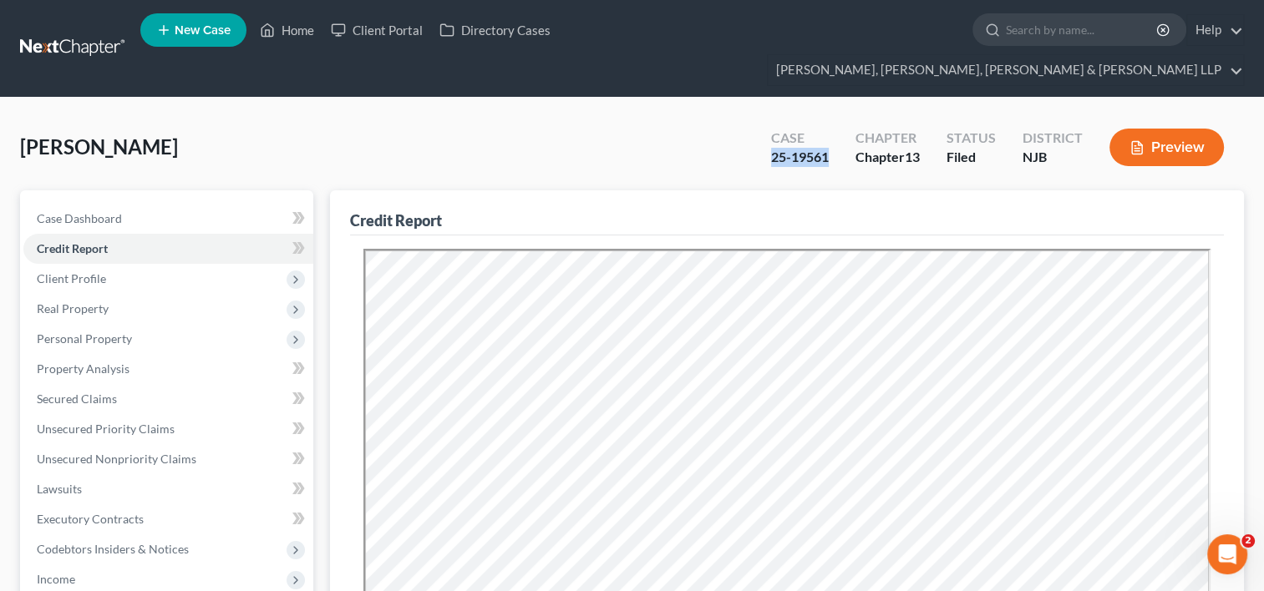
drag, startPoint x: 832, startPoint y: 127, endPoint x: 773, endPoint y: 130, distance: 59.4
click at [773, 130] on div "Case 25-19561" at bounding box center [800, 148] width 84 height 49
copy div "25-19561"
